Goal: Contribute content

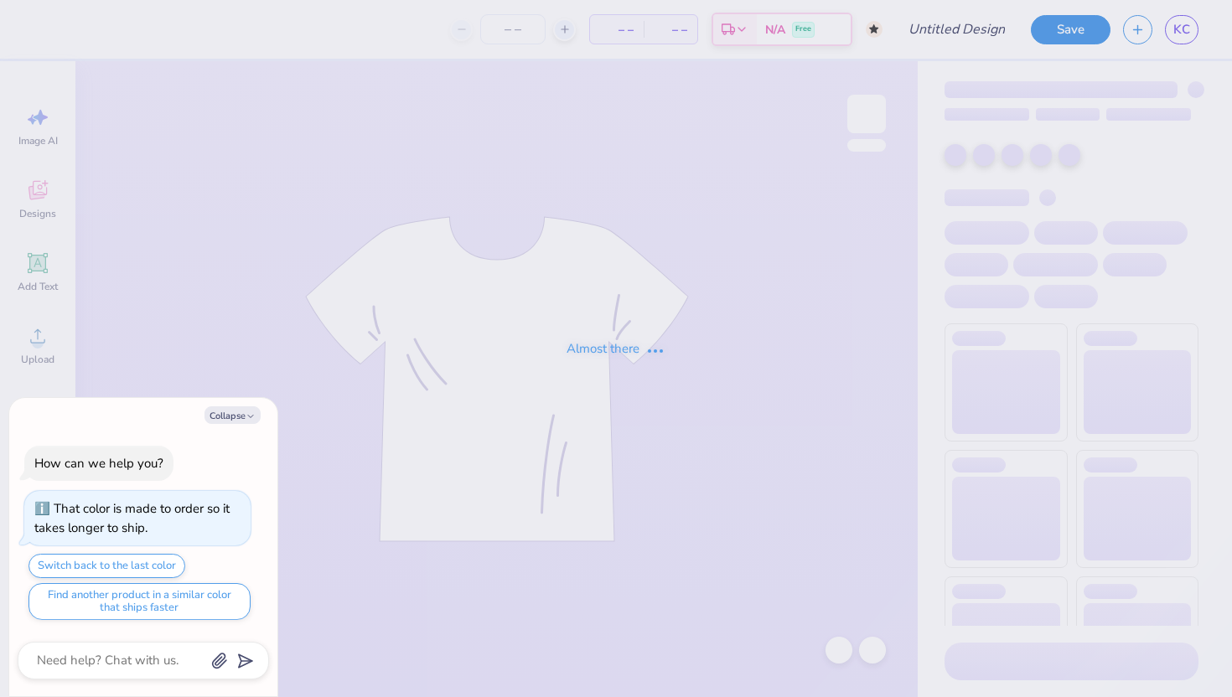
type input "Kass [PERSON_NAME] : The [GEOGRAPHIC_DATA][US_STATE]"
type textarea "x"
type input "50"
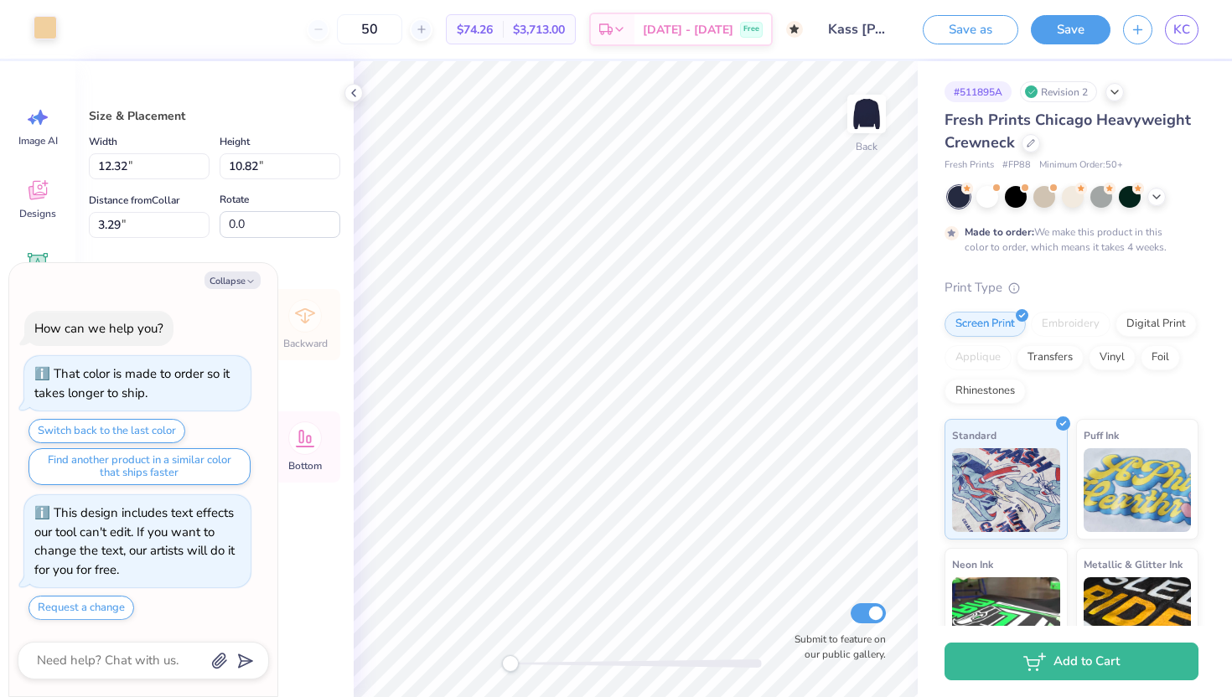
click at [38, 25] on div at bounding box center [45, 27] width 23 height 23
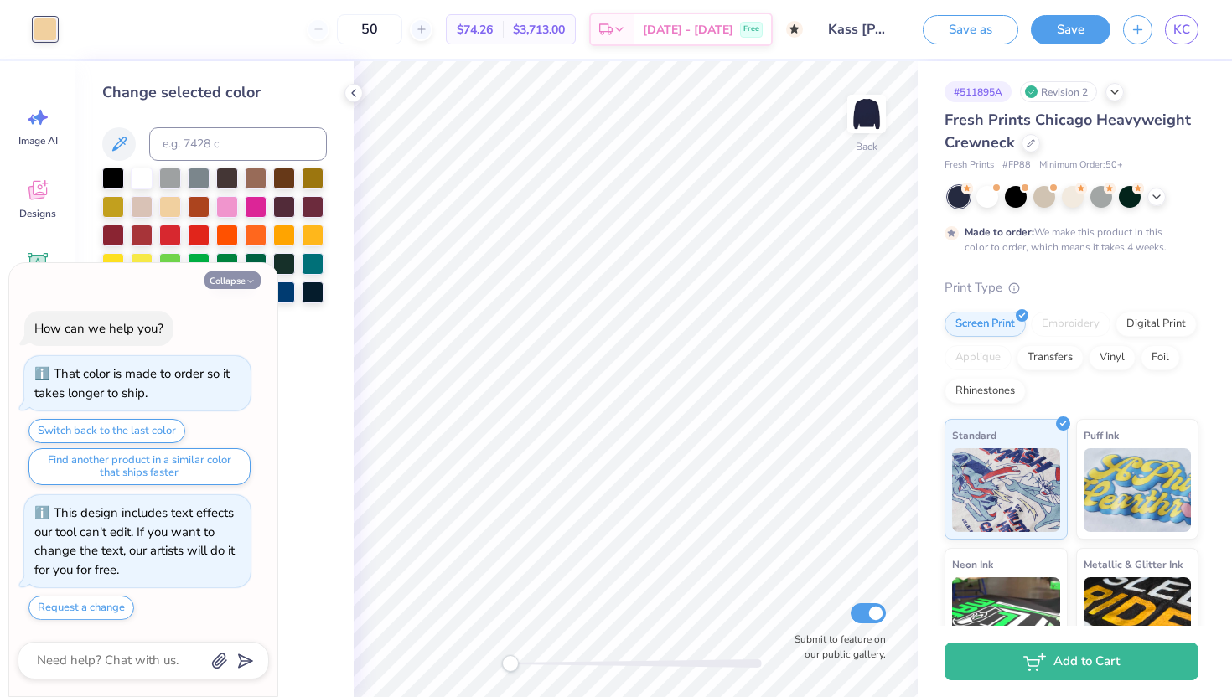
click at [241, 282] on button "Collapse" at bounding box center [233, 281] width 56 height 18
type textarea "x"
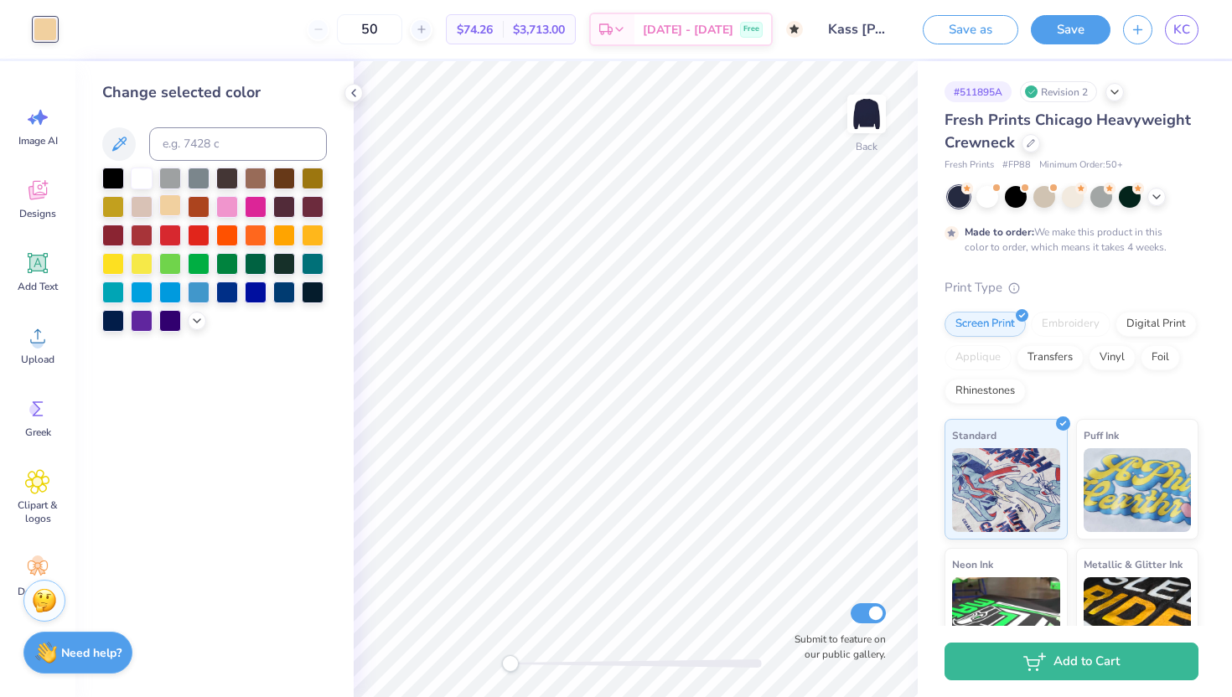
click at [172, 208] on div at bounding box center [170, 205] width 22 height 22
click at [142, 208] on div at bounding box center [142, 205] width 22 height 22
click at [166, 211] on div at bounding box center [170, 205] width 22 height 22
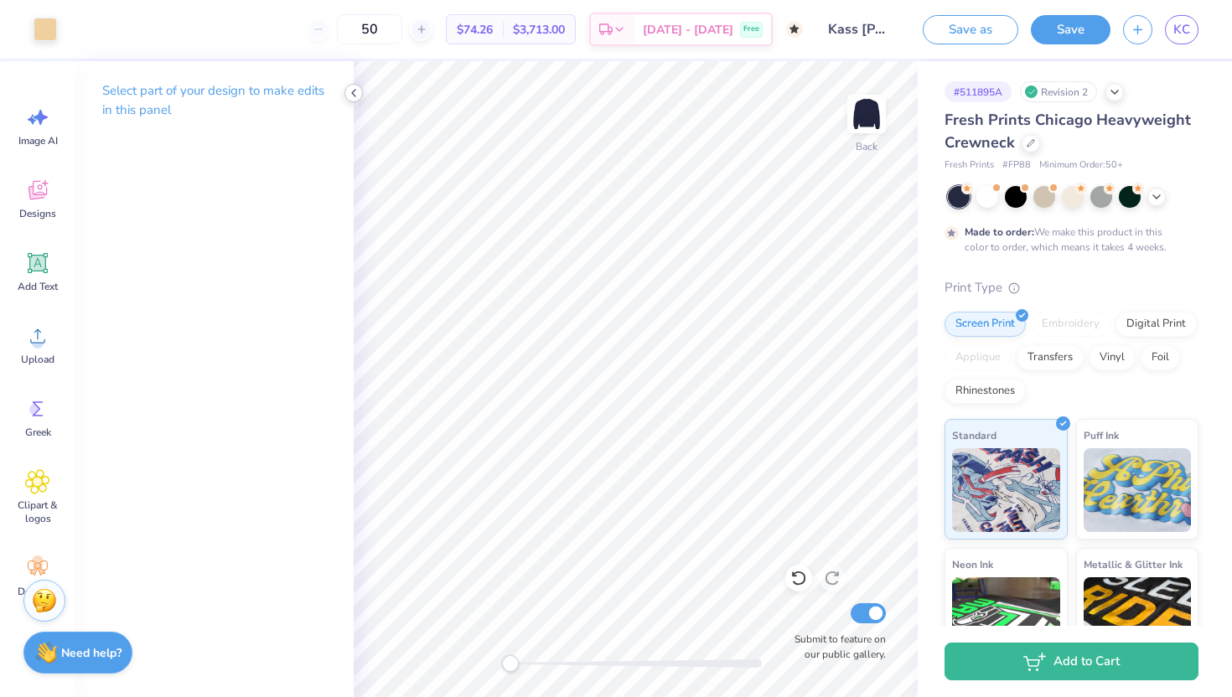
click at [352, 87] on icon at bounding box center [353, 92] width 13 height 13
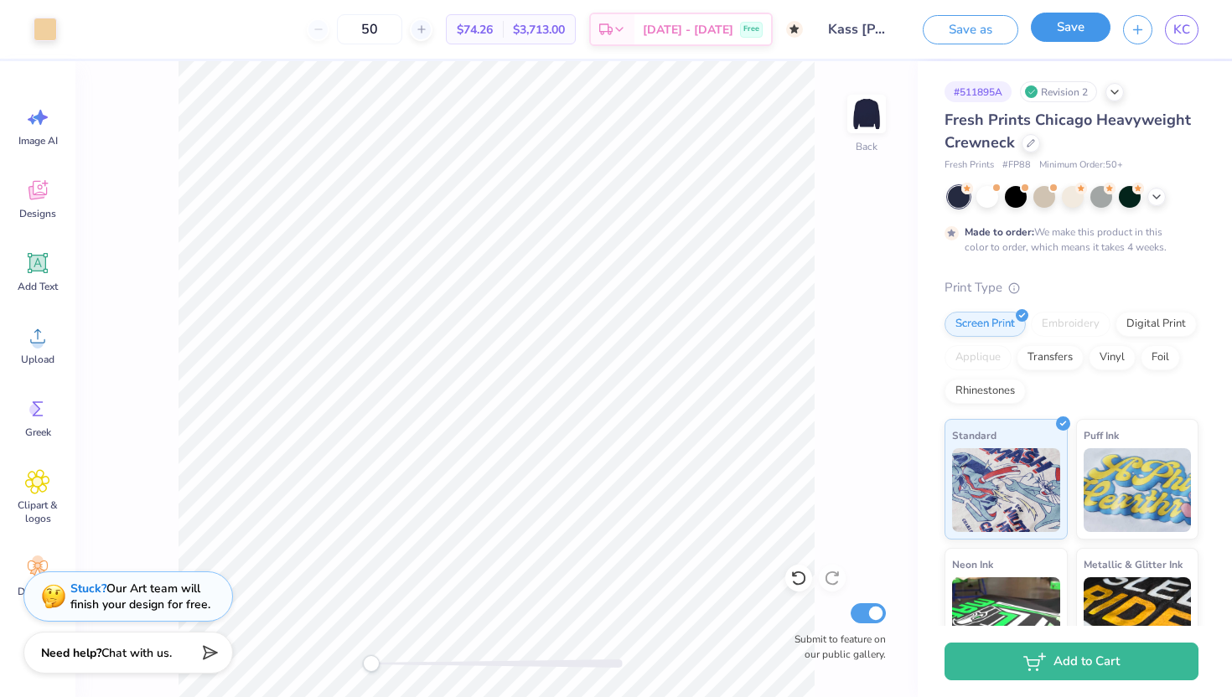
click at [1095, 28] on button "Save" at bounding box center [1071, 27] width 80 height 29
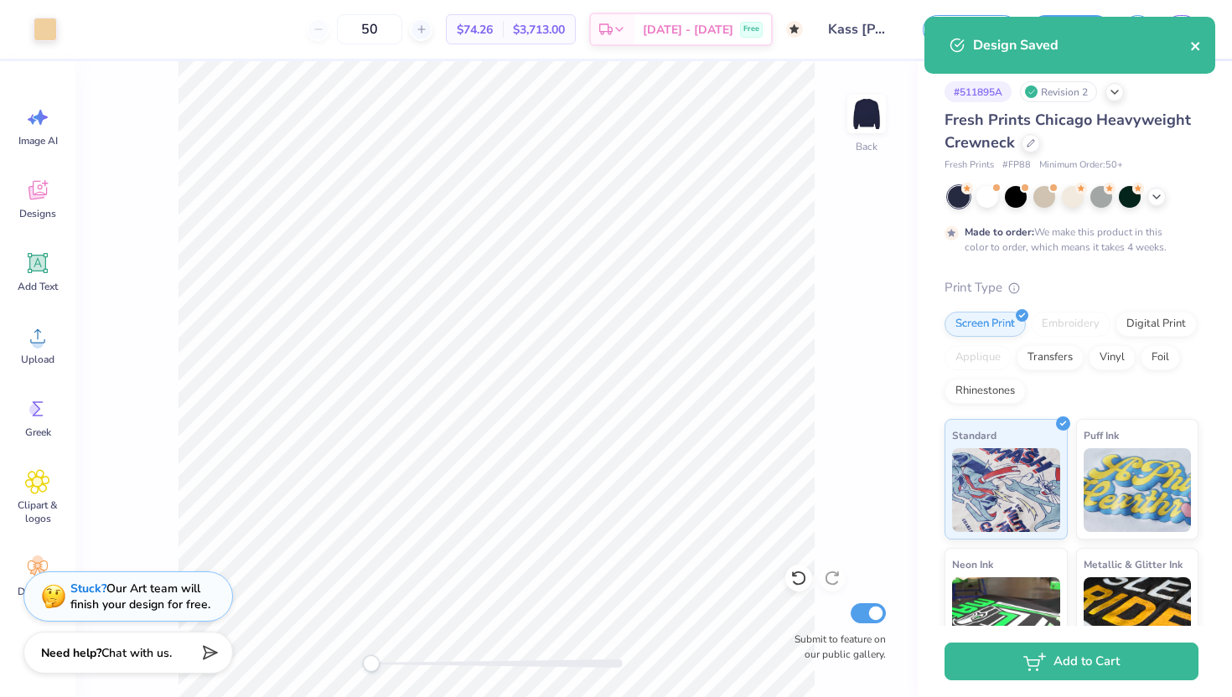
click at [1190, 46] on icon "close" at bounding box center [1196, 45] width 12 height 13
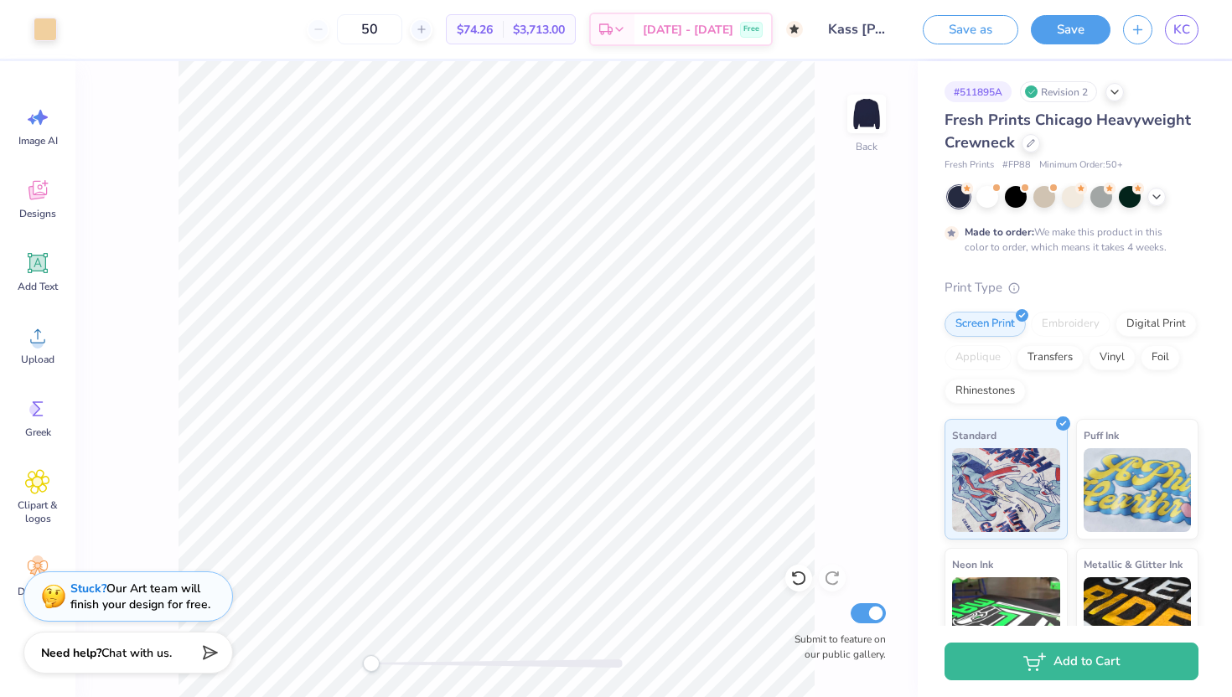
click at [1180, 31] on div "Design Saved" at bounding box center [1070, 51] width 298 height 76
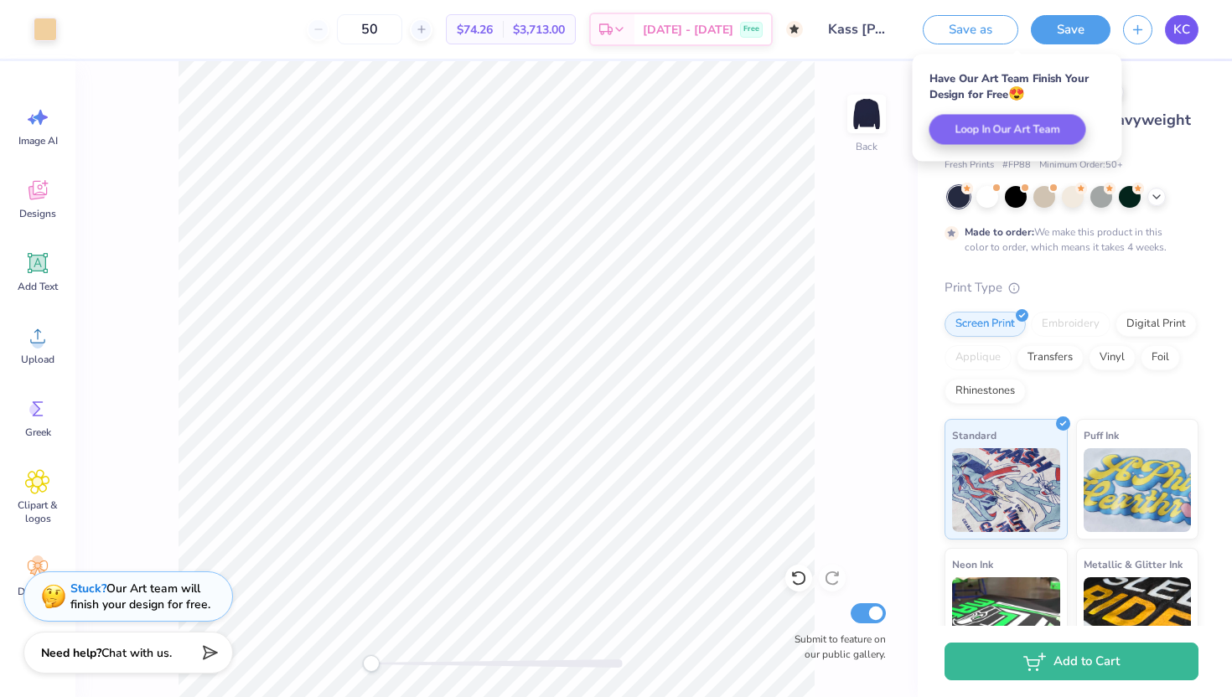
click at [1179, 33] on span "KC" at bounding box center [1181, 29] width 17 height 19
